Goal: Information Seeking & Learning: Check status

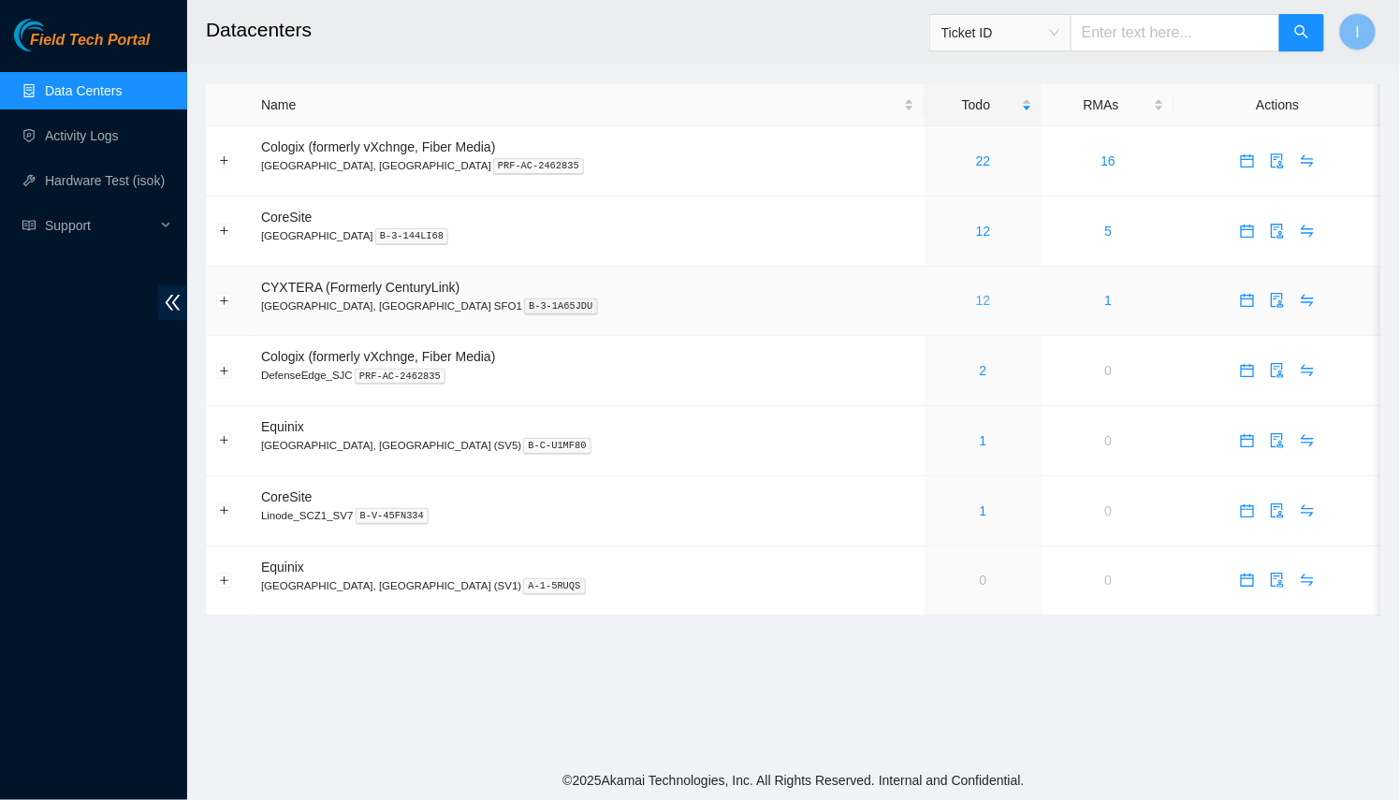
click at [976, 298] on link "12" at bounding box center [983, 300] width 15 height 15
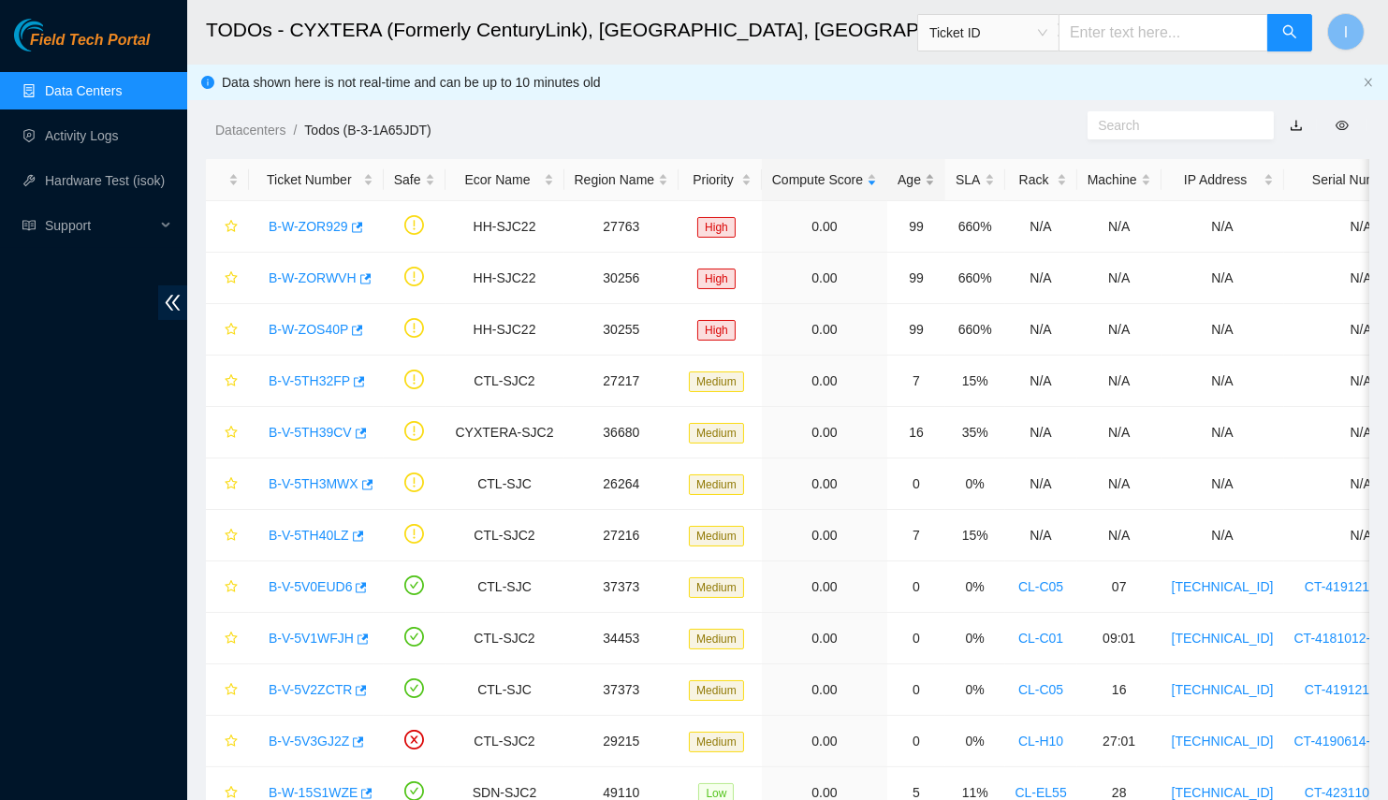
click at [897, 188] on div "Age" at bounding box center [915, 179] width 37 height 21
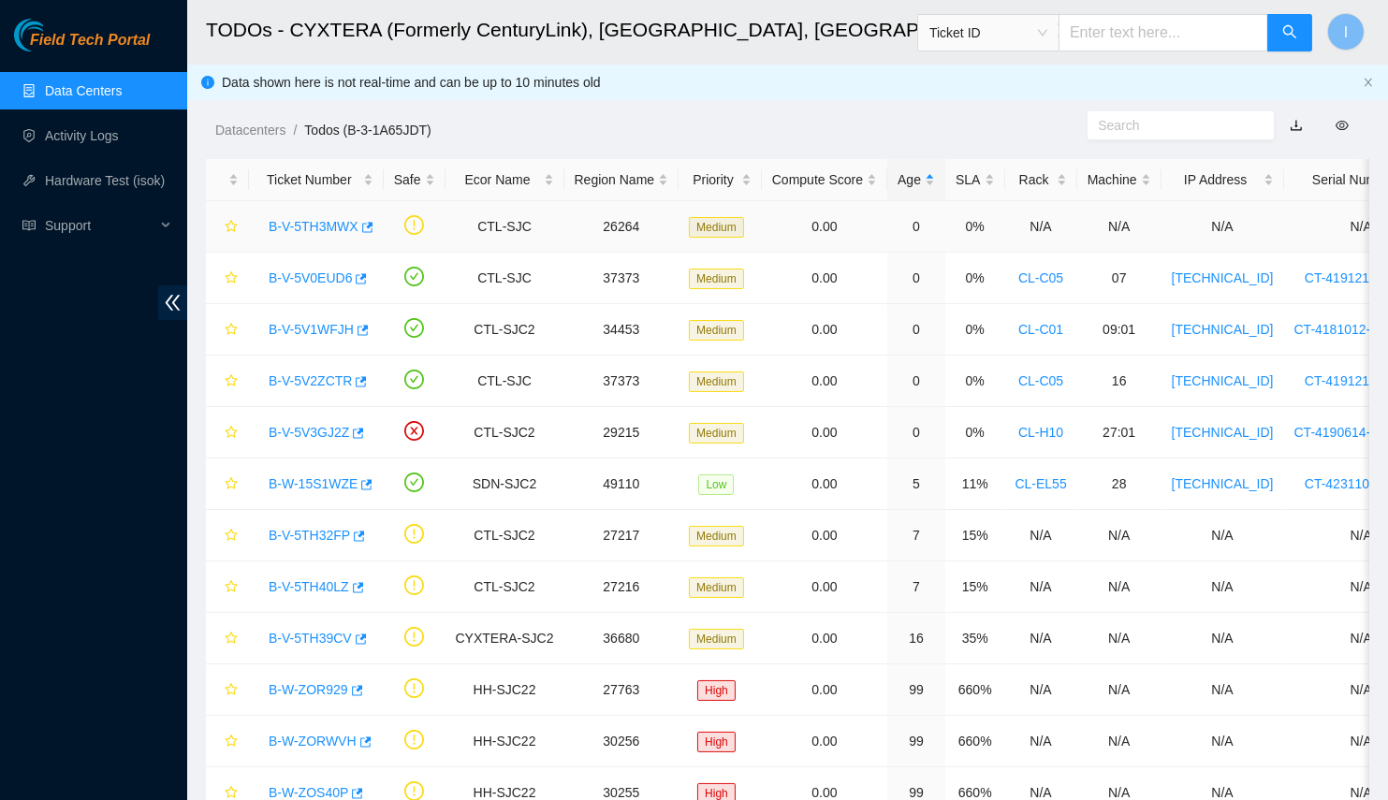
click at [311, 228] on link "B-V-5TH3MWX" at bounding box center [314, 226] width 90 height 15
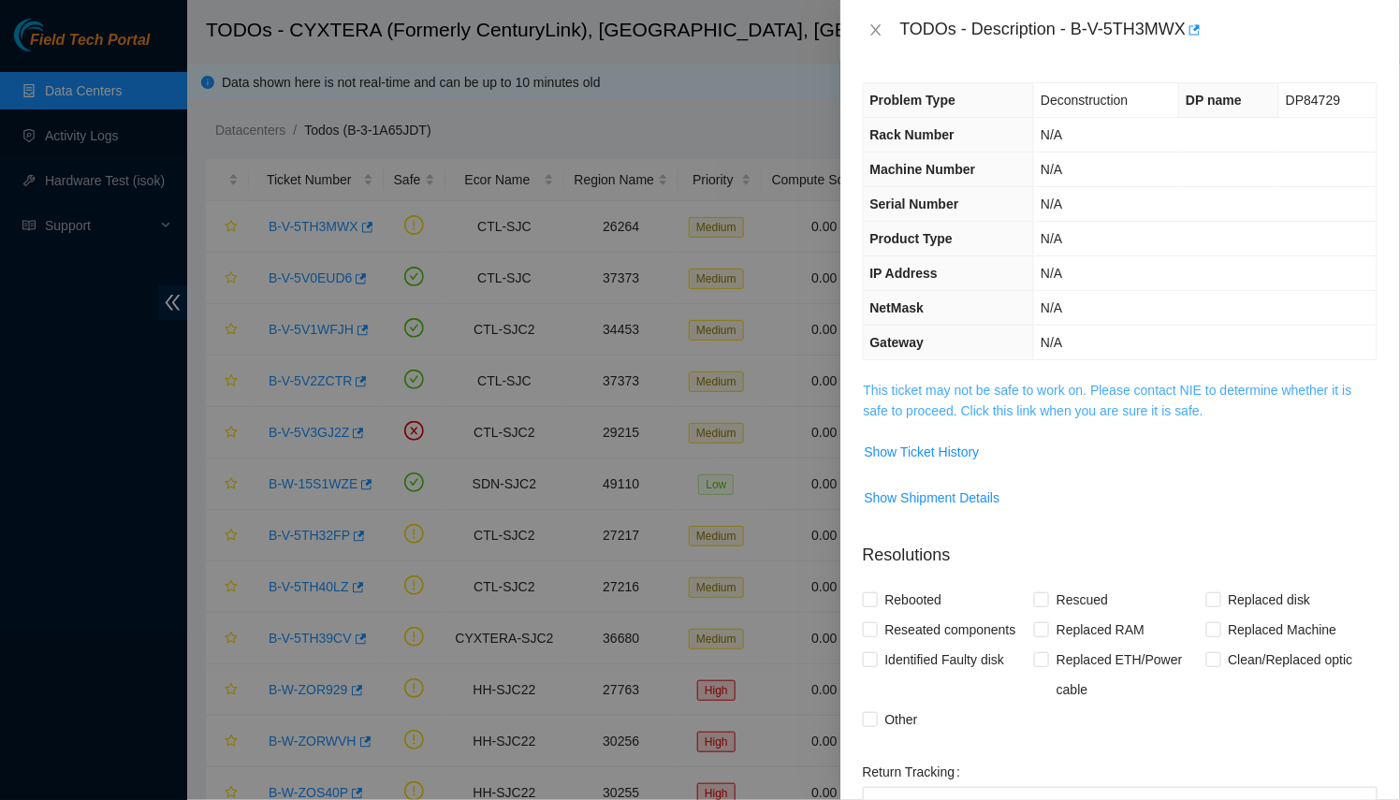
click at [971, 404] on link "This ticket may not be safe to work on. Please contact NIE to determine whether…" at bounding box center [1108, 401] width 488 height 36
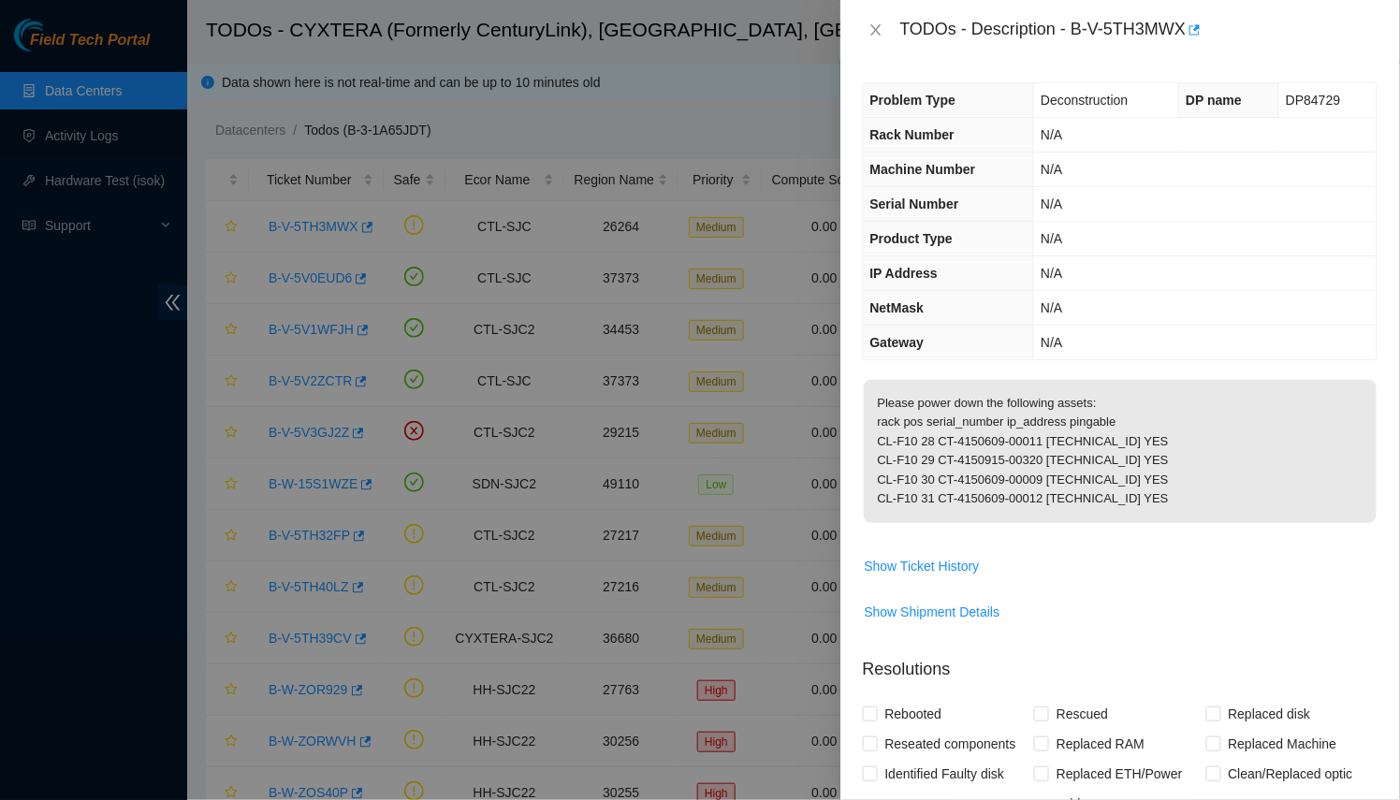
click at [441, 310] on div at bounding box center [700, 400] width 1400 height 800
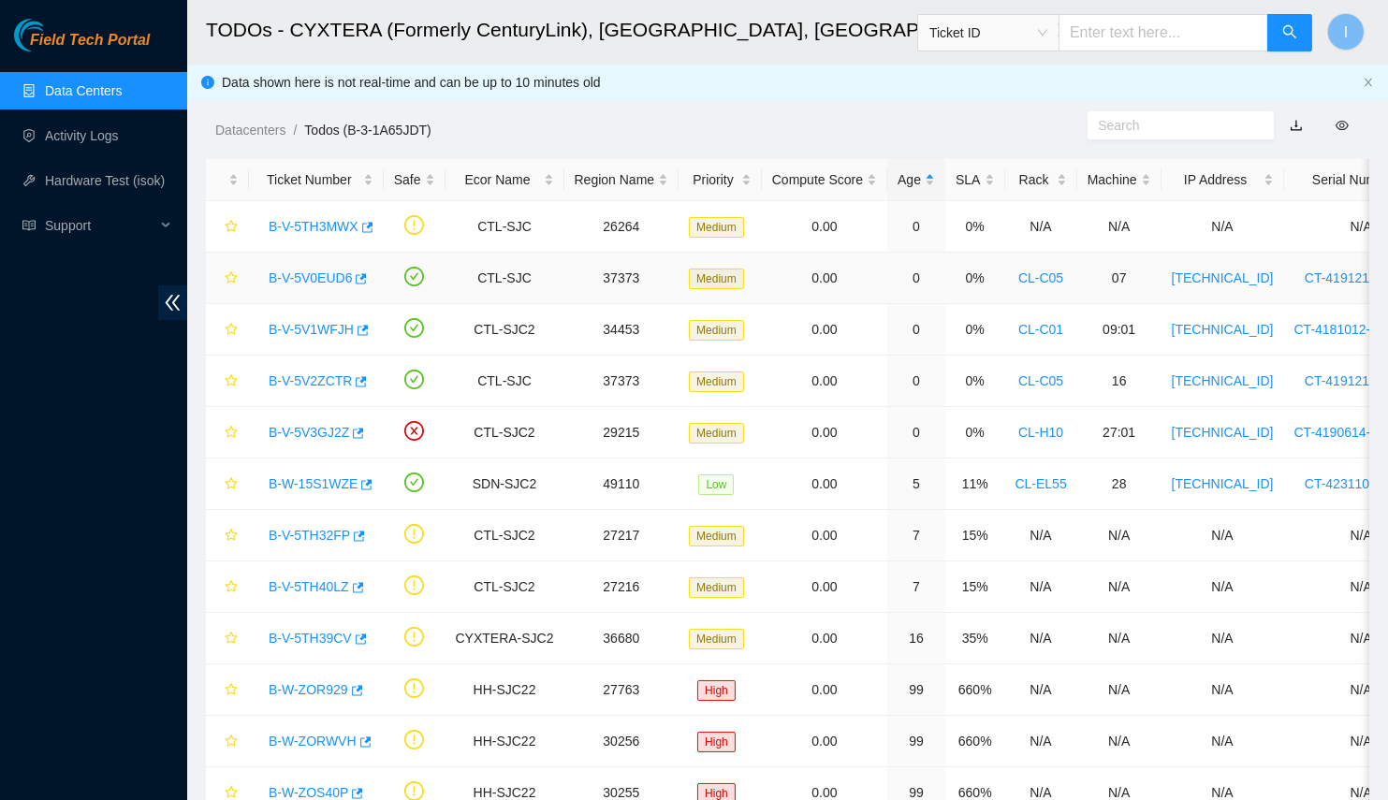
click at [308, 284] on link "B-V-5V0EUD6" at bounding box center [310, 277] width 83 height 15
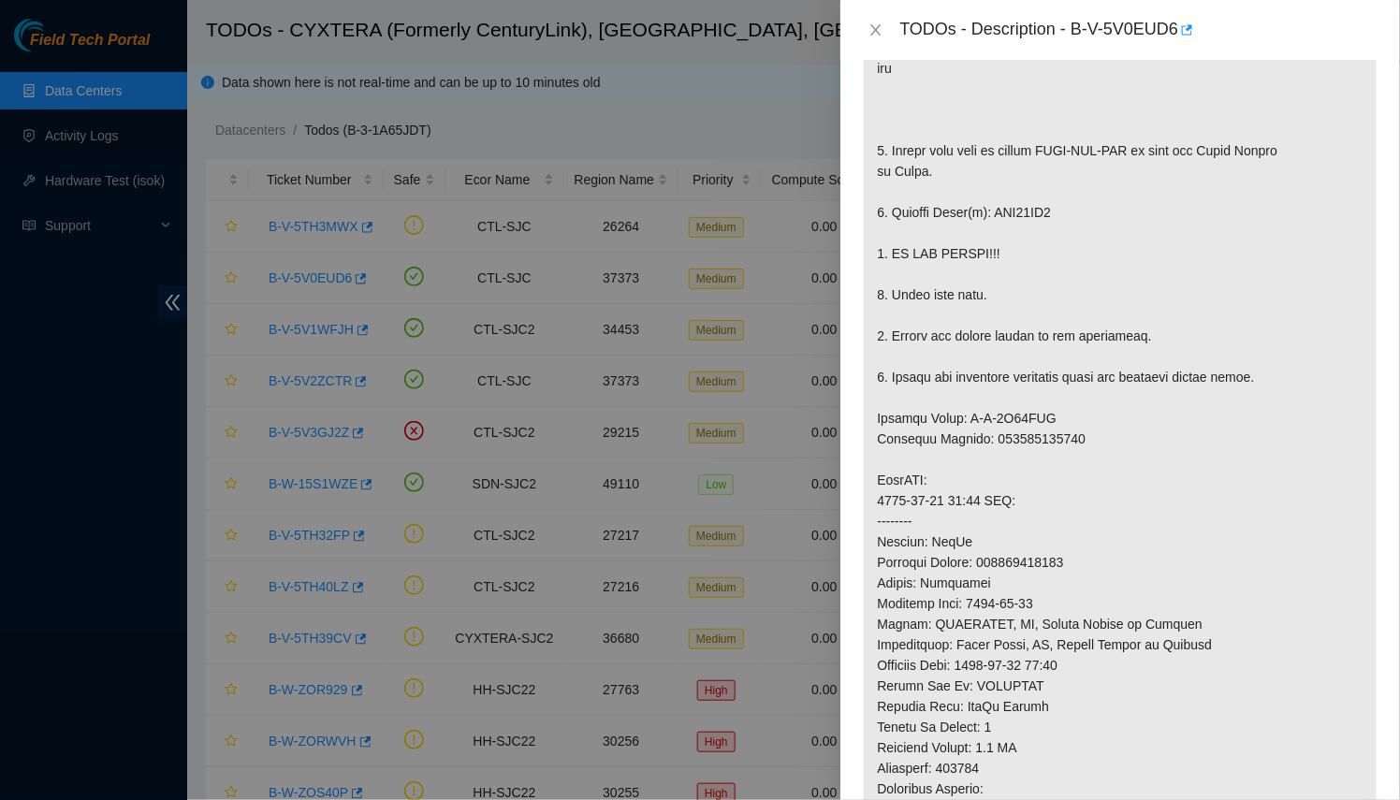
click at [639, 396] on div at bounding box center [700, 400] width 1400 height 800
